Goal: Task Accomplishment & Management: Manage account settings

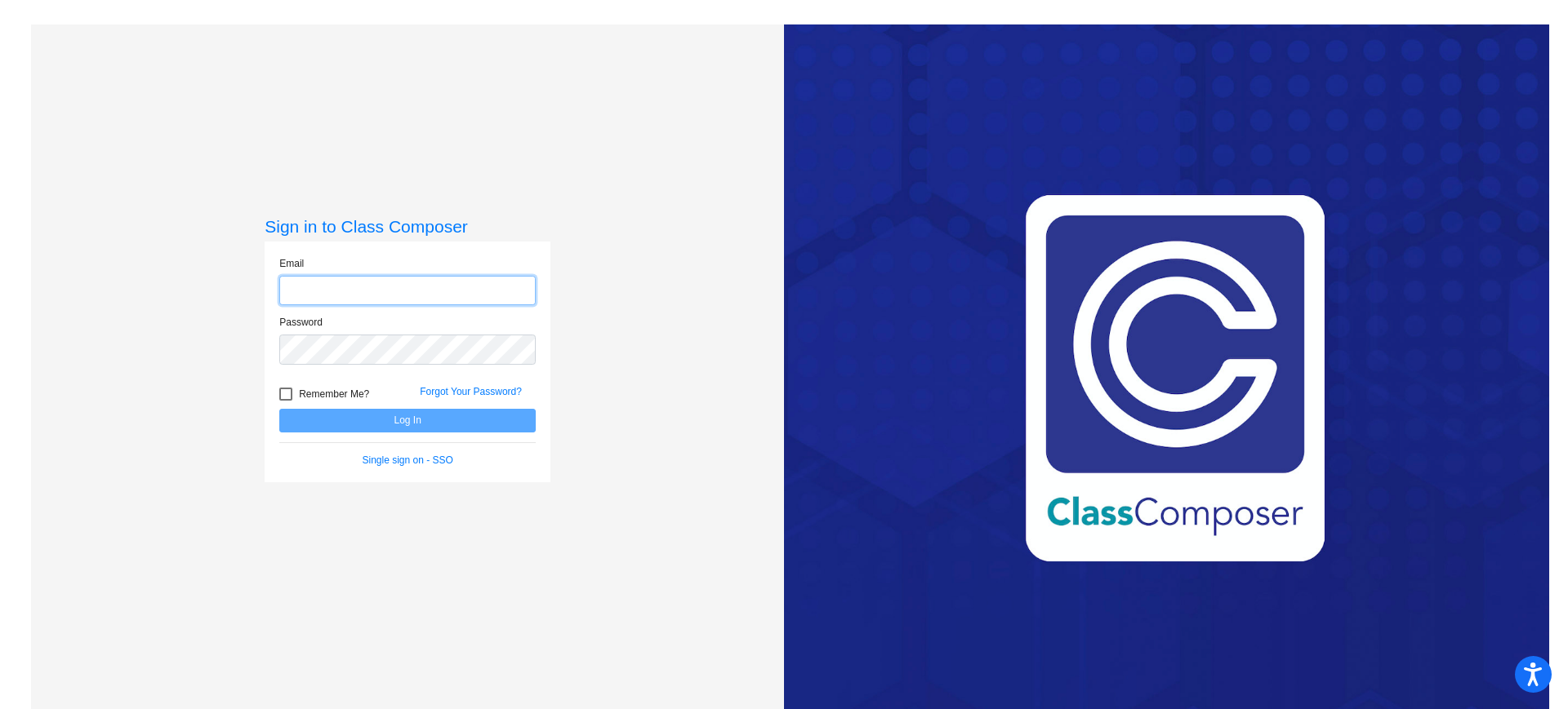
type input "richardr@fowlervilleschools.org"
click at [370, 416] on button "Log In" at bounding box center [407, 421] width 256 height 24
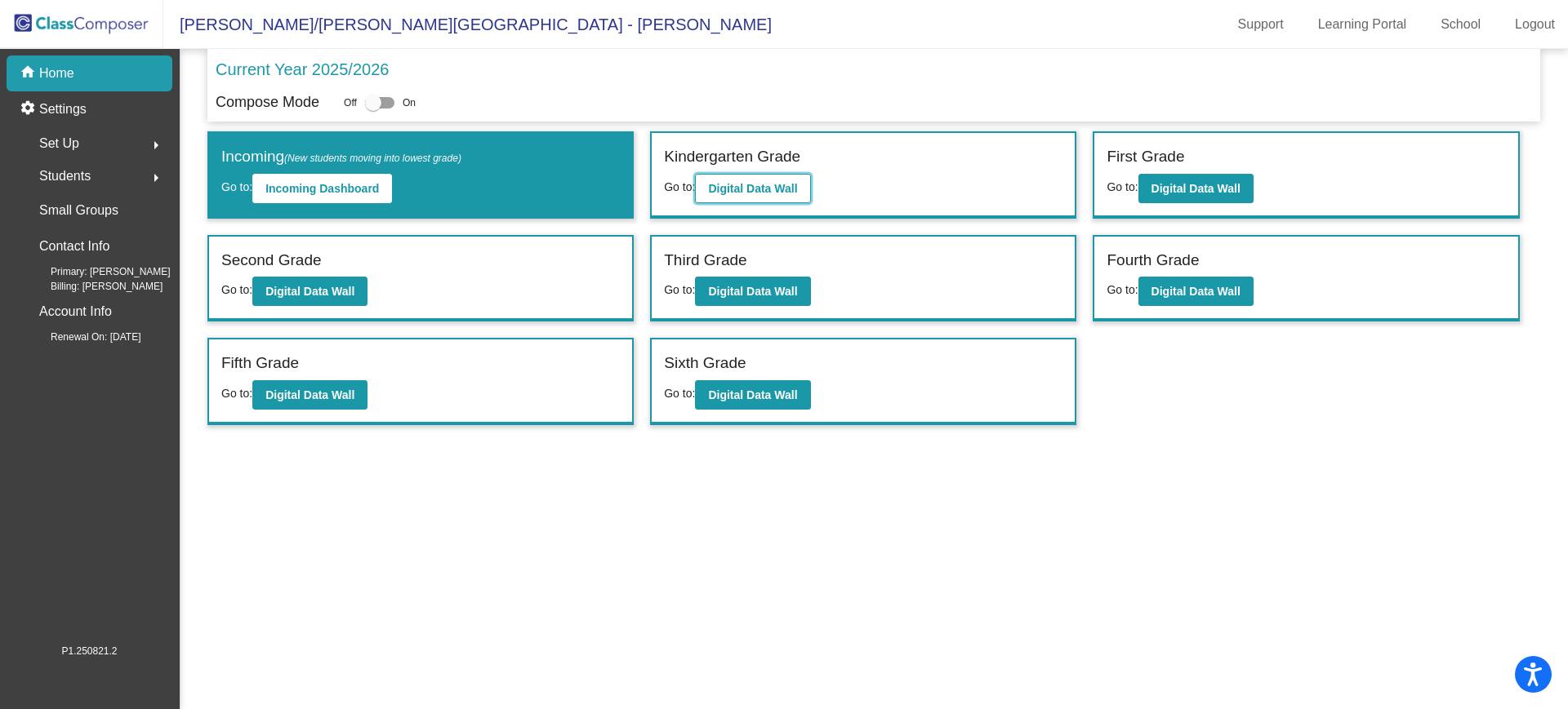
click at [755, 188] on b "Digital Data Wall" at bounding box center [753, 188] width 89 height 13
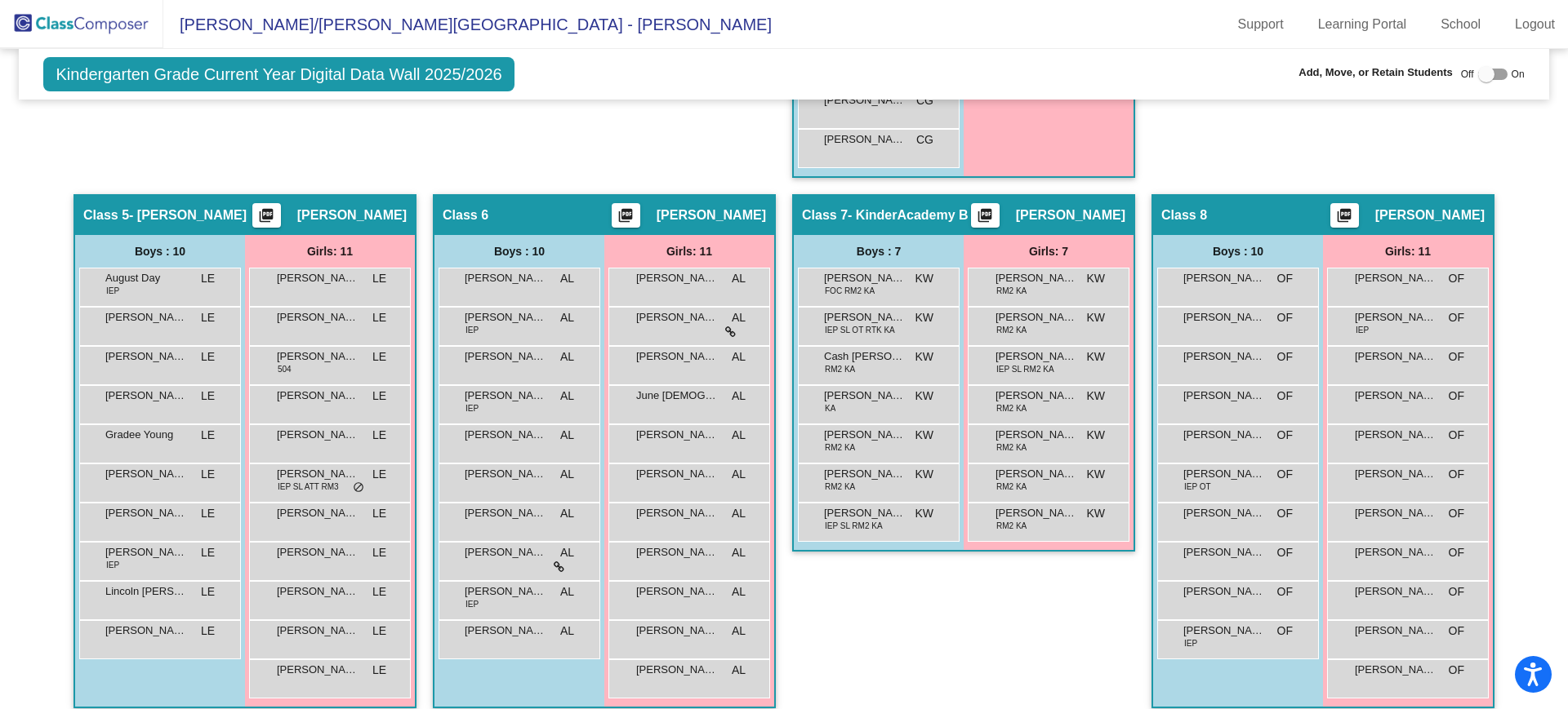
scroll to position [1061, 0]
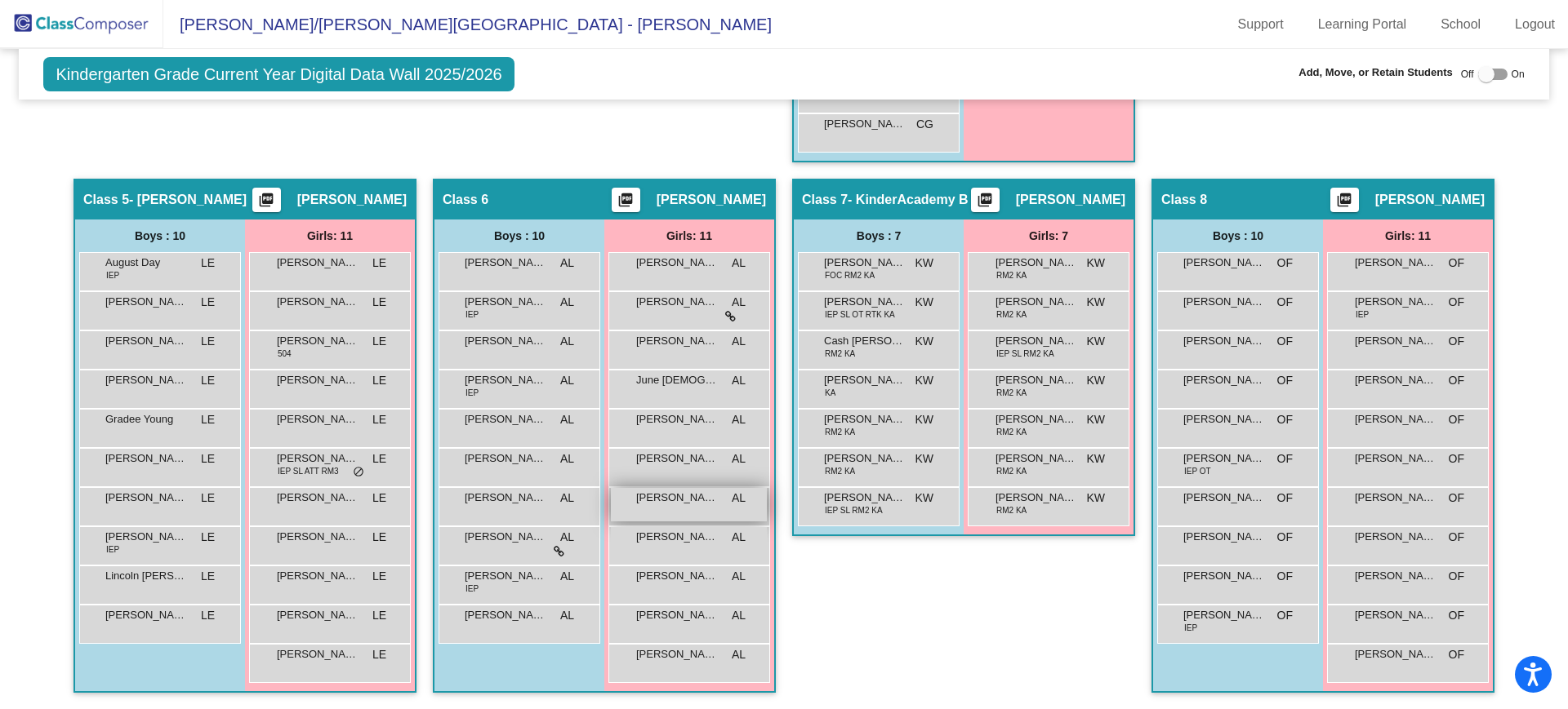
click at [640, 508] on div "Mia Stacey AL lock do_not_disturb_alt" at bounding box center [689, 504] width 156 height 33
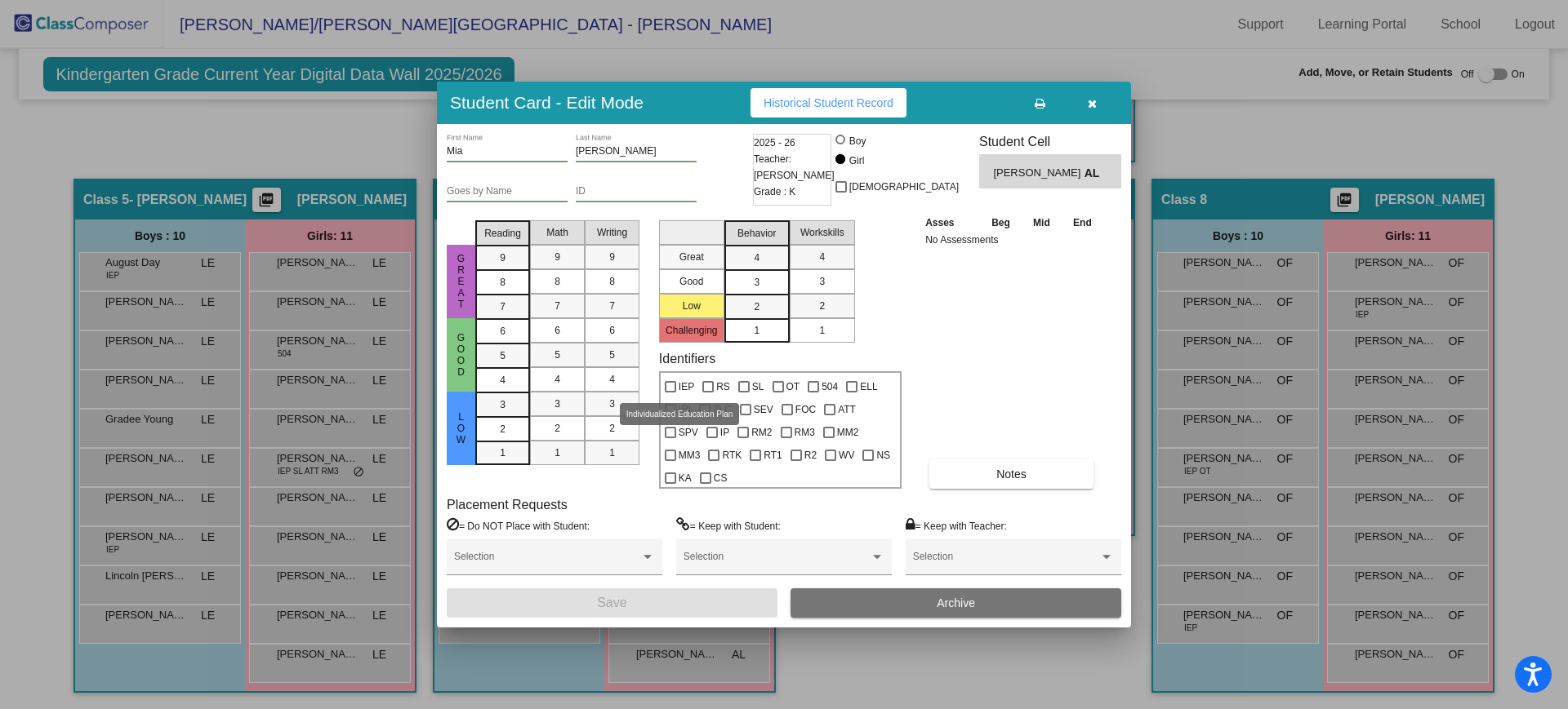
click at [671, 390] on div at bounding box center [670, 387] width 11 height 11
click at [670, 393] on input "IEP" at bounding box center [669, 393] width 1 height 1
checkbox input "true"
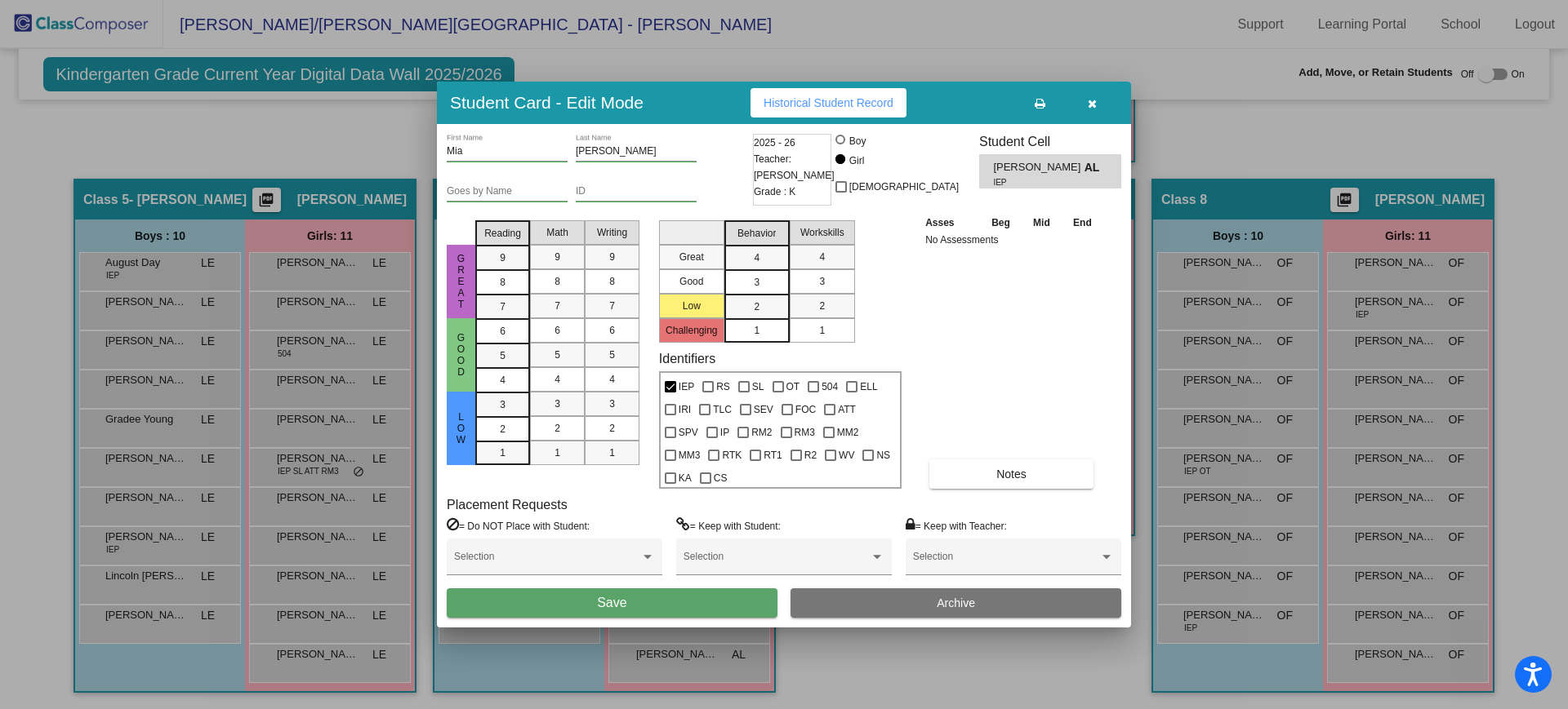
click at [703, 601] on button "Save" at bounding box center [611, 603] width 330 height 30
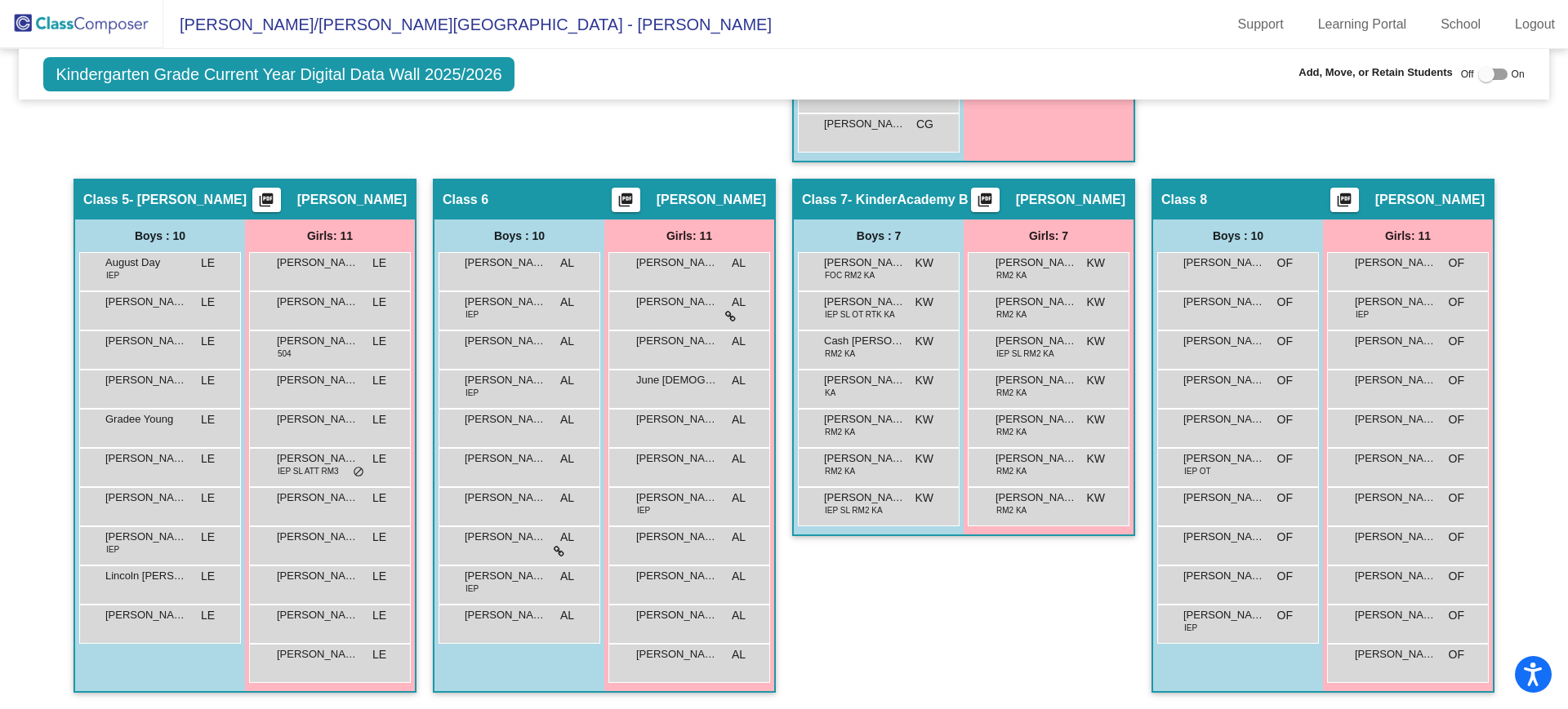
click at [0, 0] on div "Boys : 10 Adriano Gitulli AL lock do_not_disturb_alt Austin Barr IEP AL lock do…" at bounding box center [0, 0] width 0 height 0
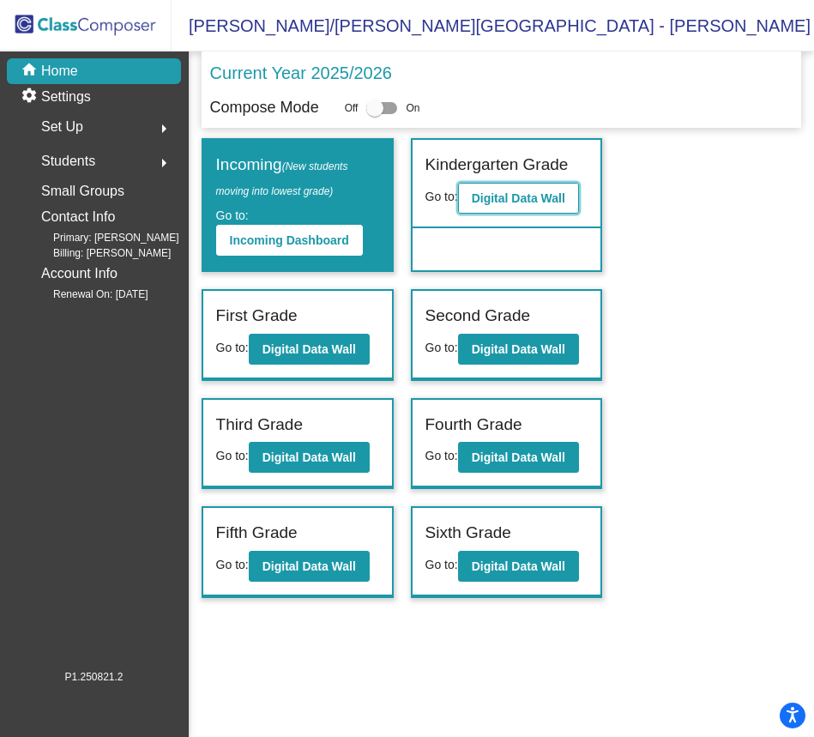
click at [559, 196] on b "Digital Data Wall" at bounding box center [519, 198] width 94 height 14
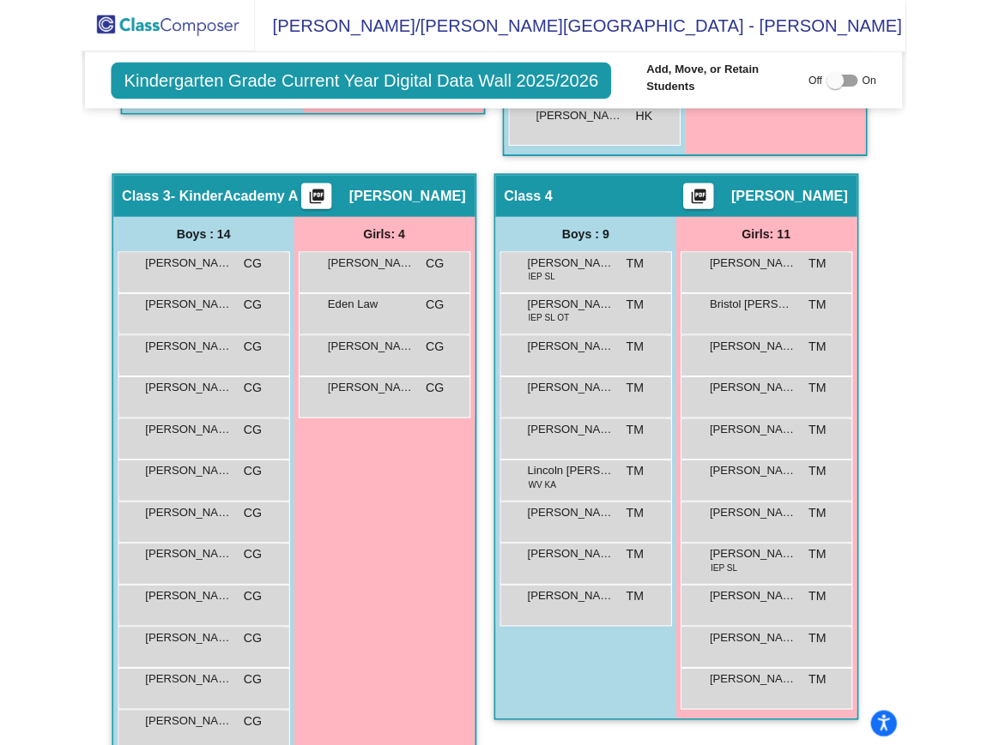
scroll to position [1090, 0]
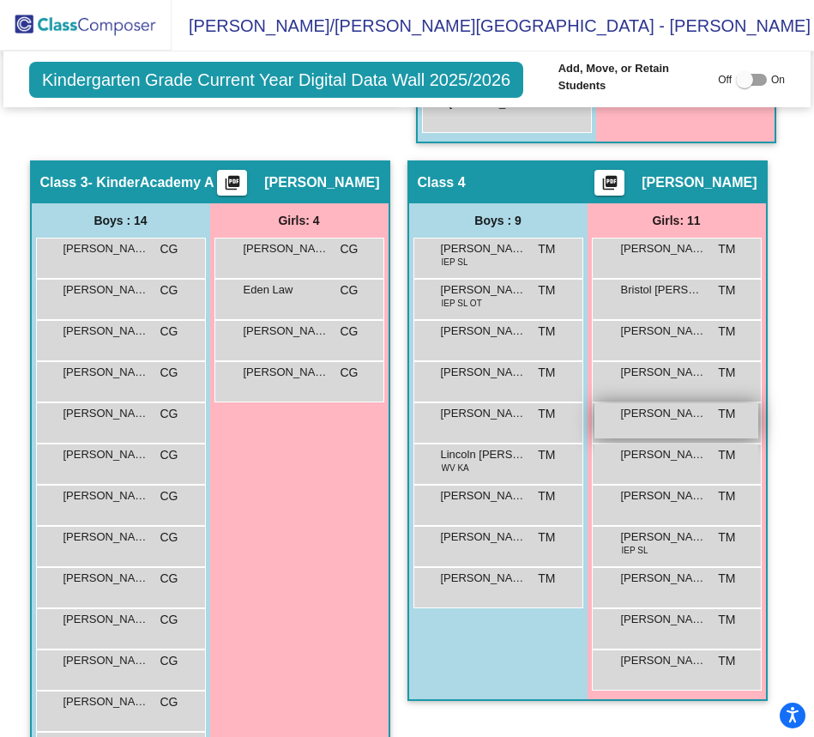
click at [702, 412] on div "[PERSON_NAME] [PERSON_NAME] lock do_not_disturb_alt" at bounding box center [676, 420] width 164 height 35
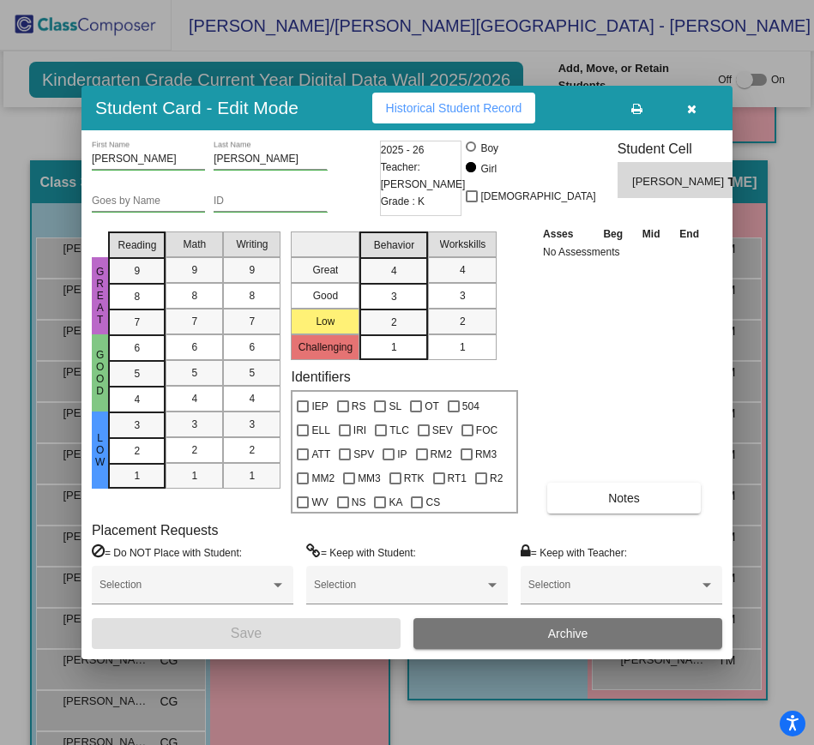
click at [695, 112] on icon "button" at bounding box center [691, 109] width 9 height 12
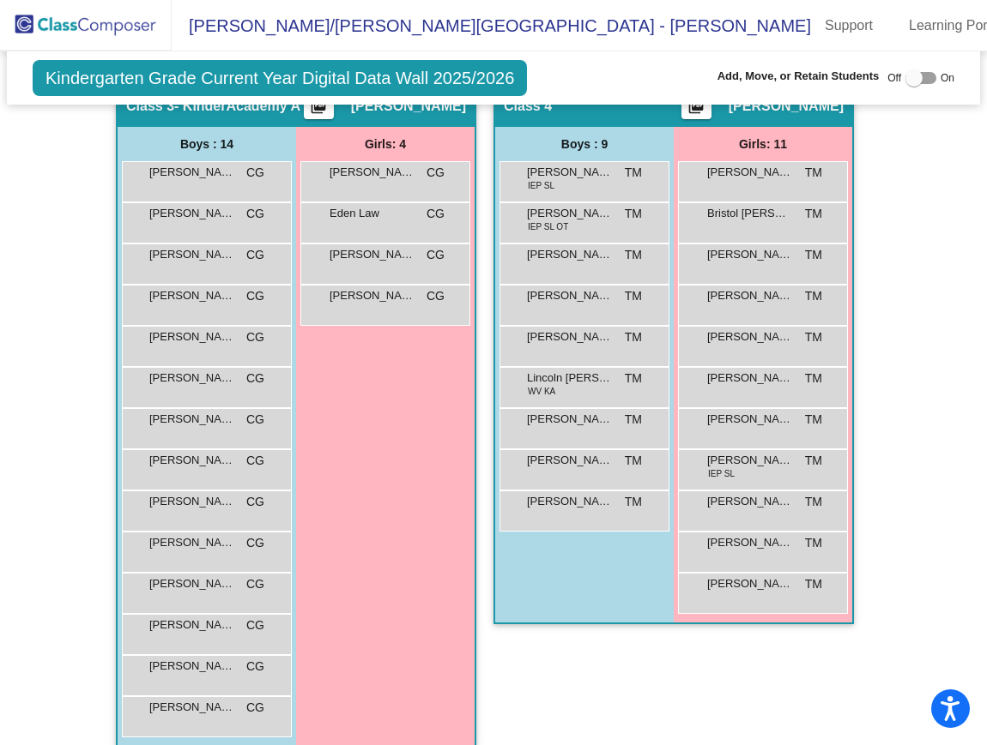
scroll to position [1029, 0]
